Goal: Transaction & Acquisition: Purchase product/service

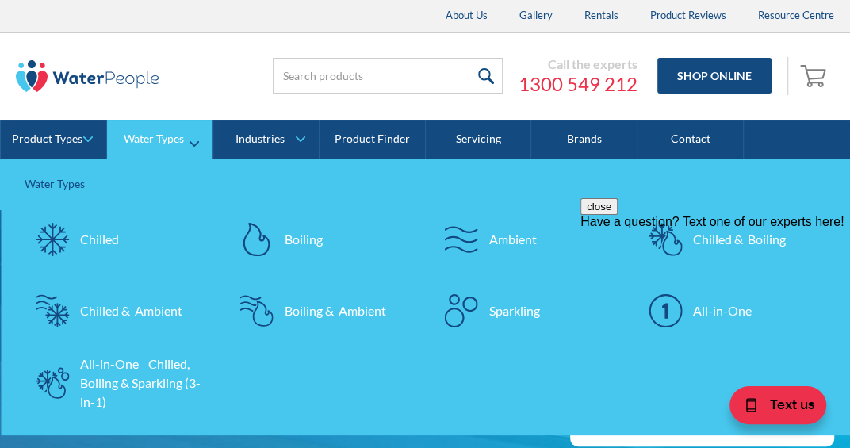
click at [84, 241] on div "Chilled" at bounding box center [99, 239] width 39 height 19
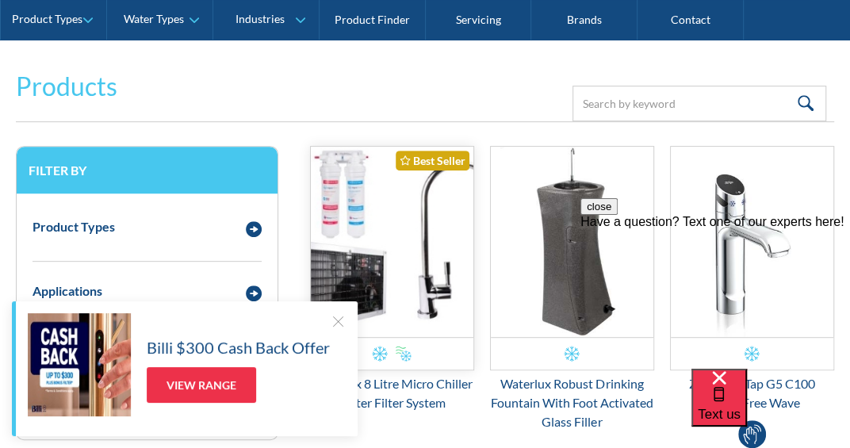
scroll to position [475, 0]
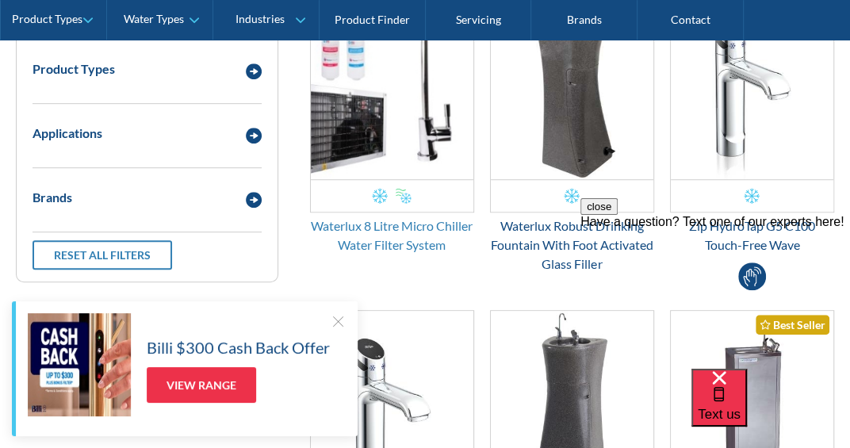
click at [367, 247] on div "Waterlux 8 Litre Micro Chiller Water Filter System" at bounding box center [392, 236] width 164 height 38
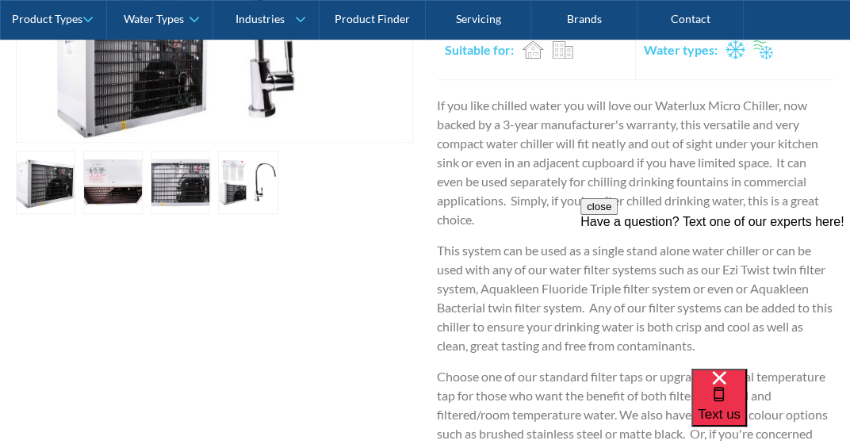
click at [248, 186] on link "open lightbox" at bounding box center [247, 182] width 59 height 63
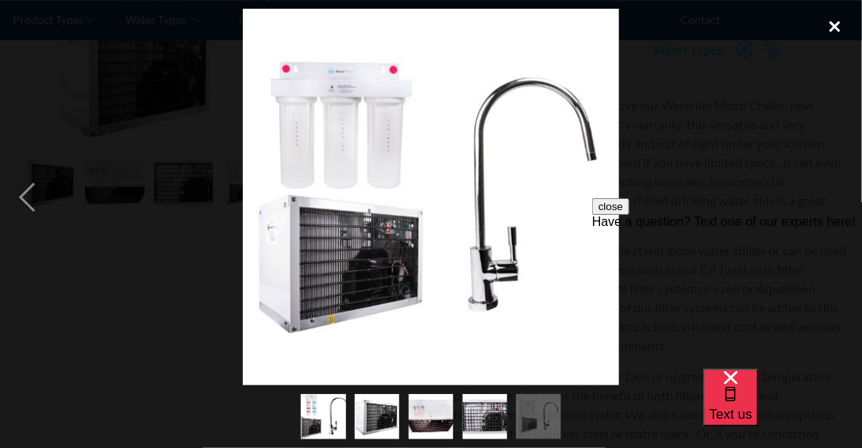
click at [831, 28] on div "close lightbox" at bounding box center [835, 26] width 54 height 35
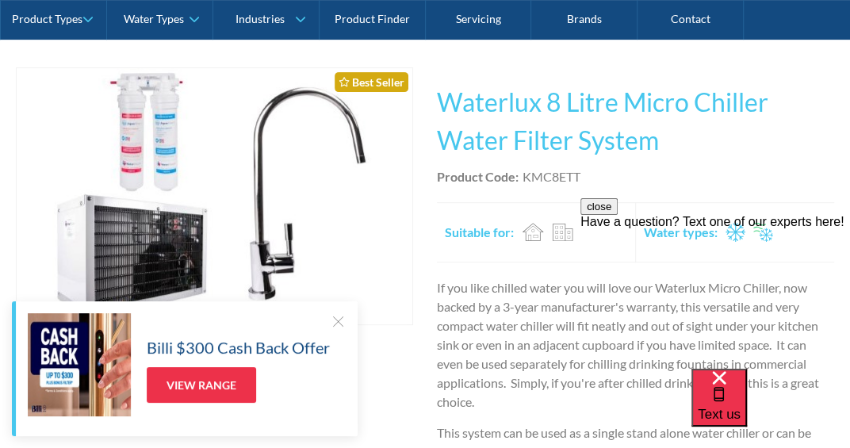
scroll to position [317, 0]
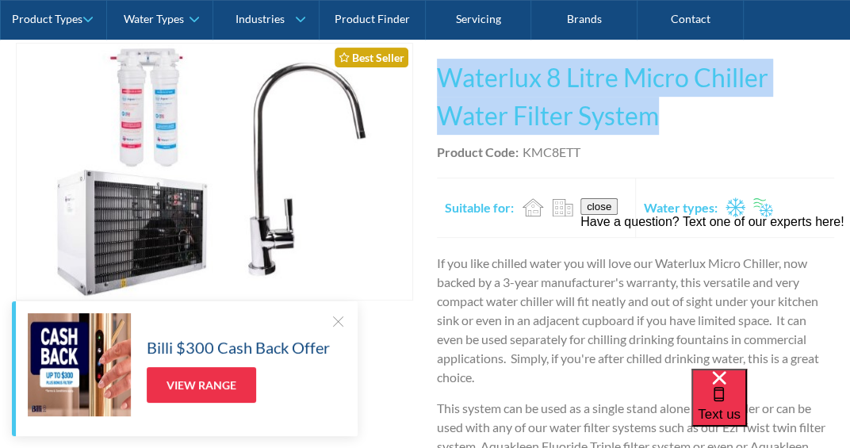
drag, startPoint x: 443, startPoint y: 76, endPoint x: 667, endPoint y: 116, distance: 228.0
click at [670, 116] on h1 "Waterlux 8 Litre Micro Chiller Water Filter System" at bounding box center [635, 97] width 397 height 76
copy h1 "Waterlux 8 Litre Micro Chiller Water Filter System"
